Goal: Task Accomplishment & Management: Manage account settings

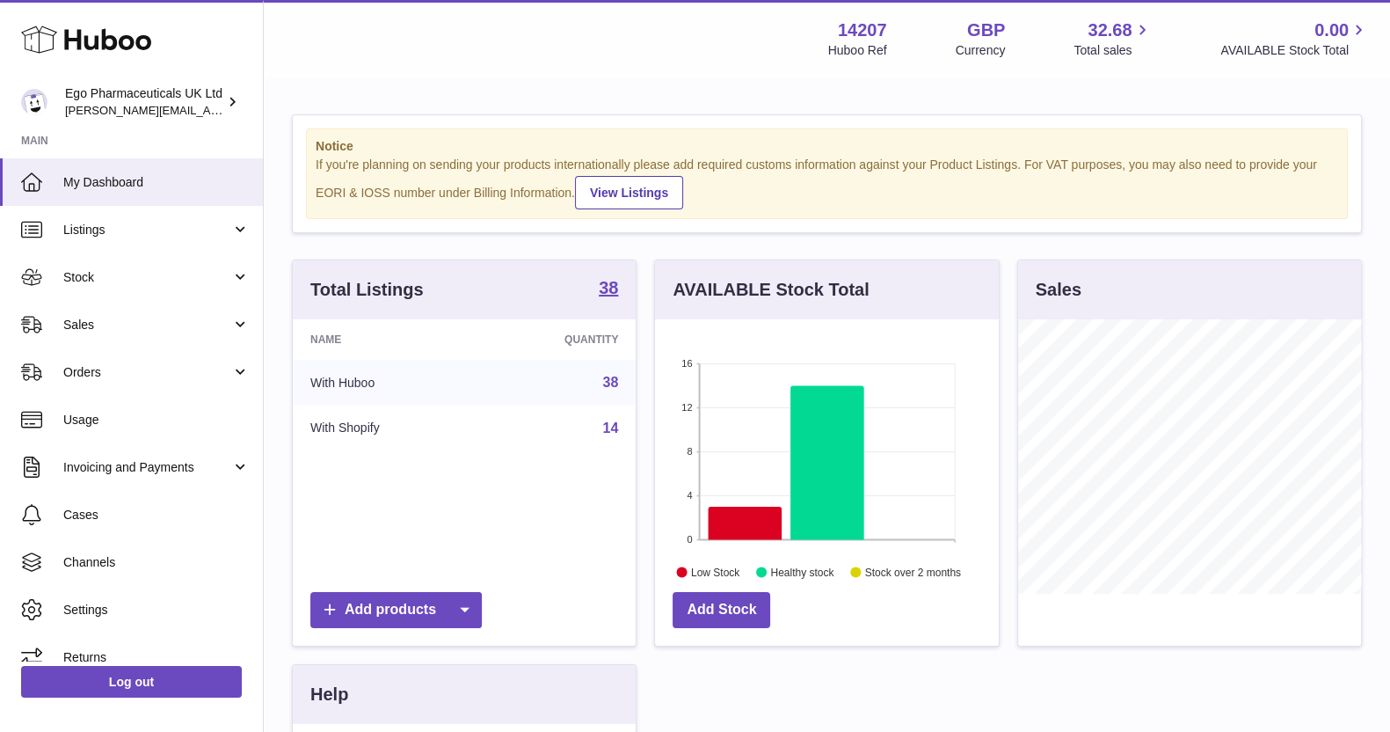
scroll to position [274, 342]
click at [75, 273] on span "Stock" at bounding box center [147, 277] width 168 height 17
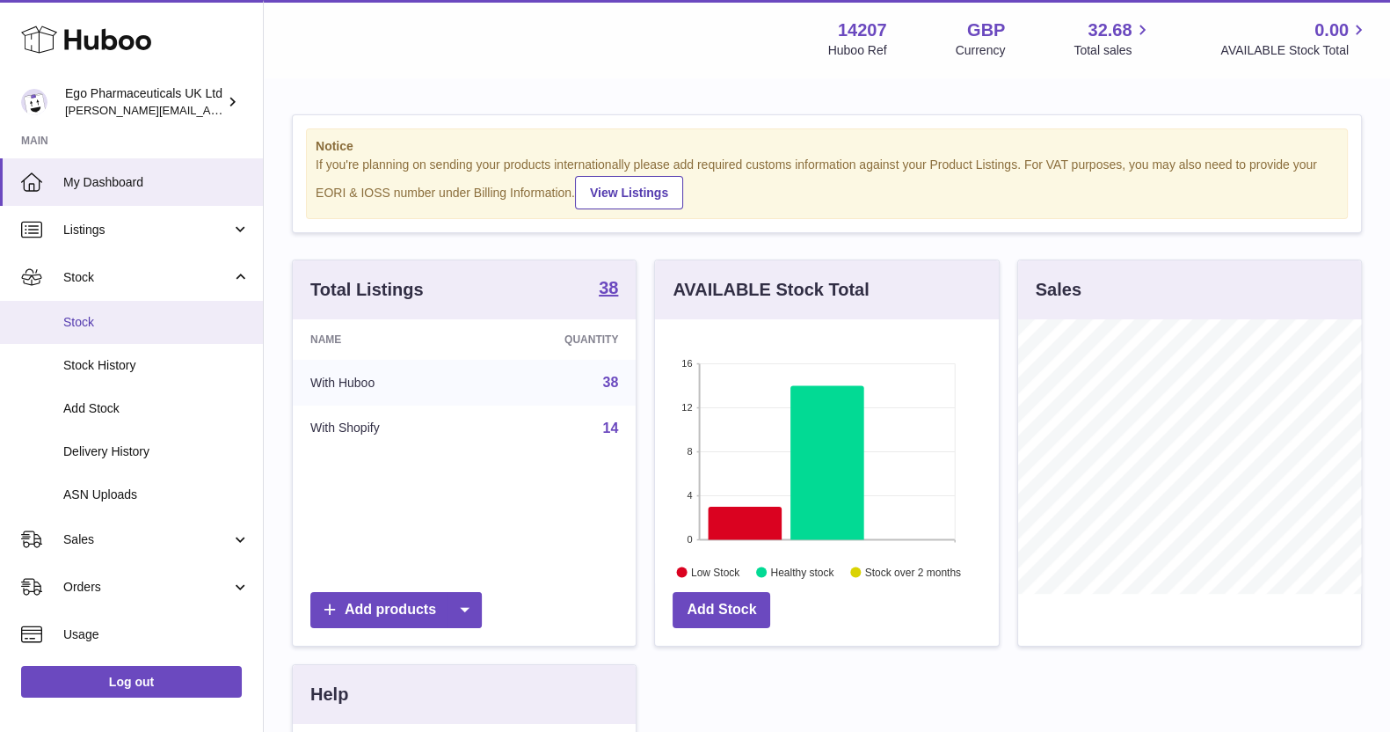
click at [80, 315] on span "Stock" at bounding box center [156, 322] width 186 height 17
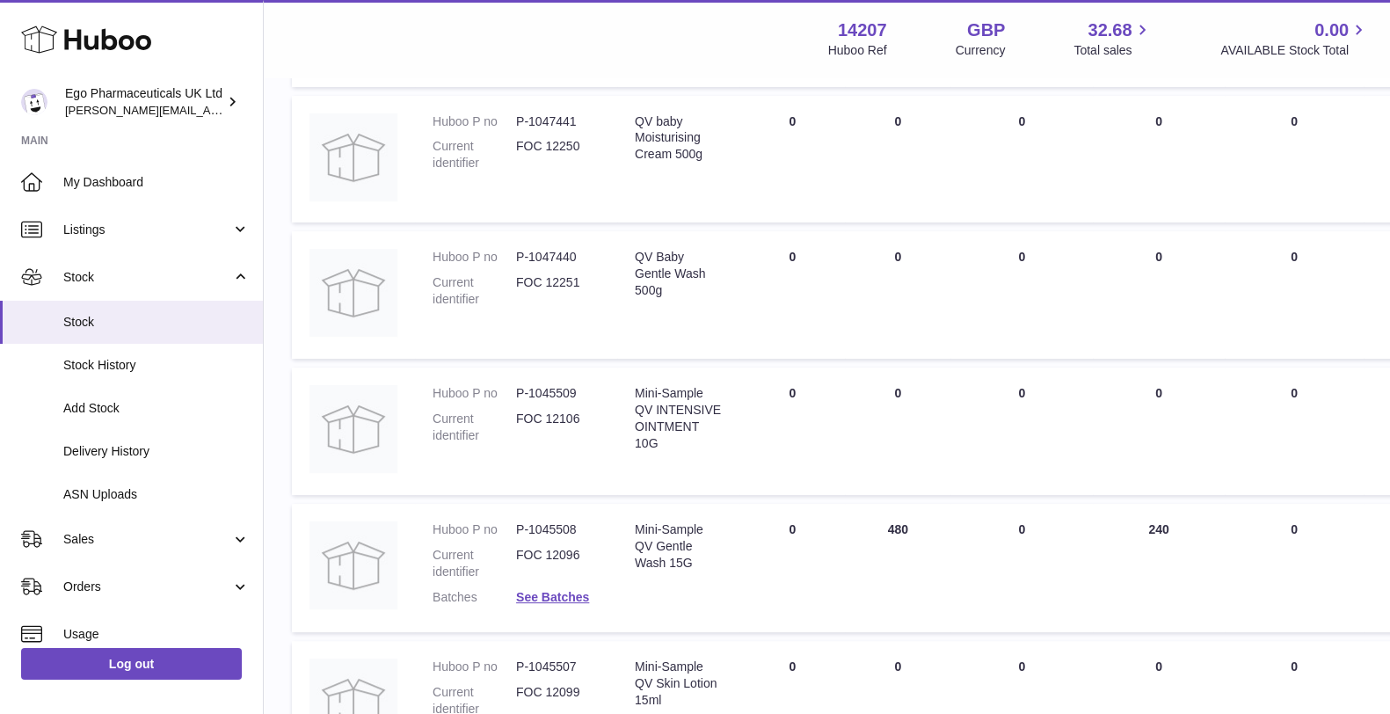
scroll to position [616, 0]
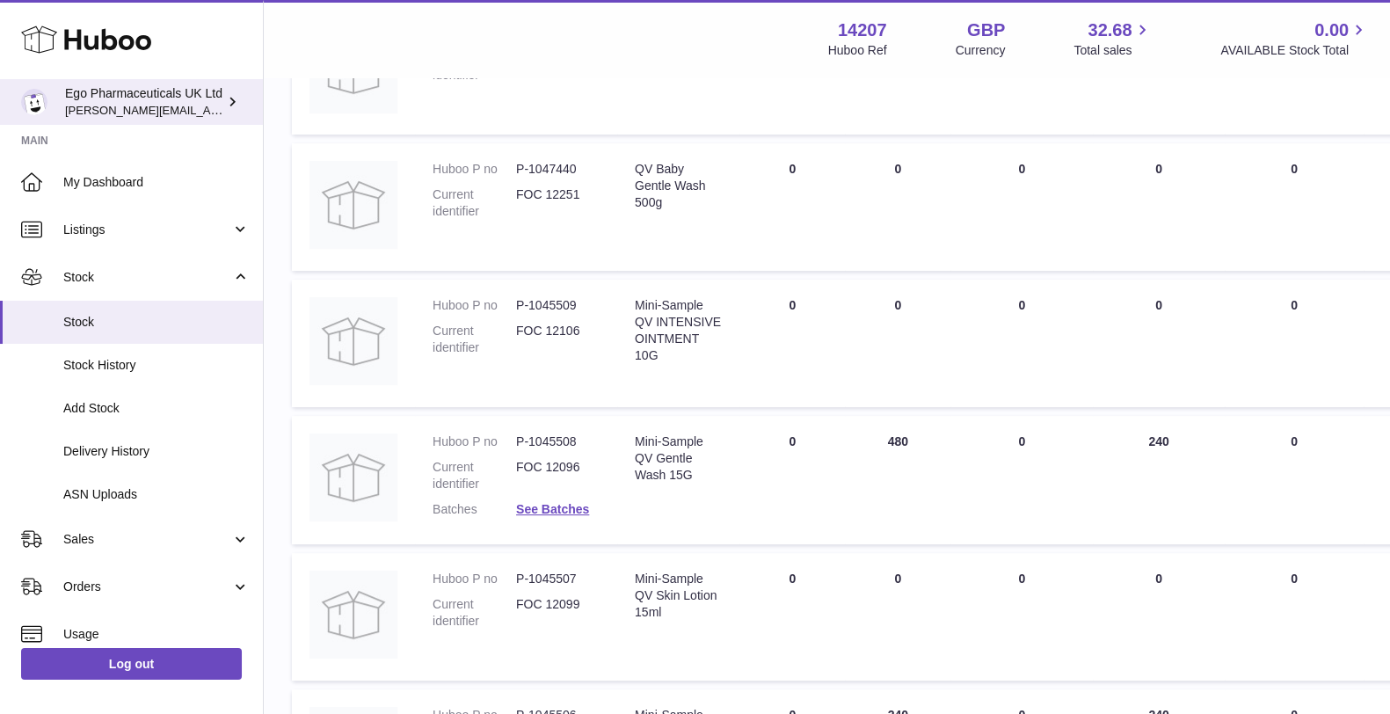
click at [236, 103] on icon at bounding box center [232, 101] width 18 height 18
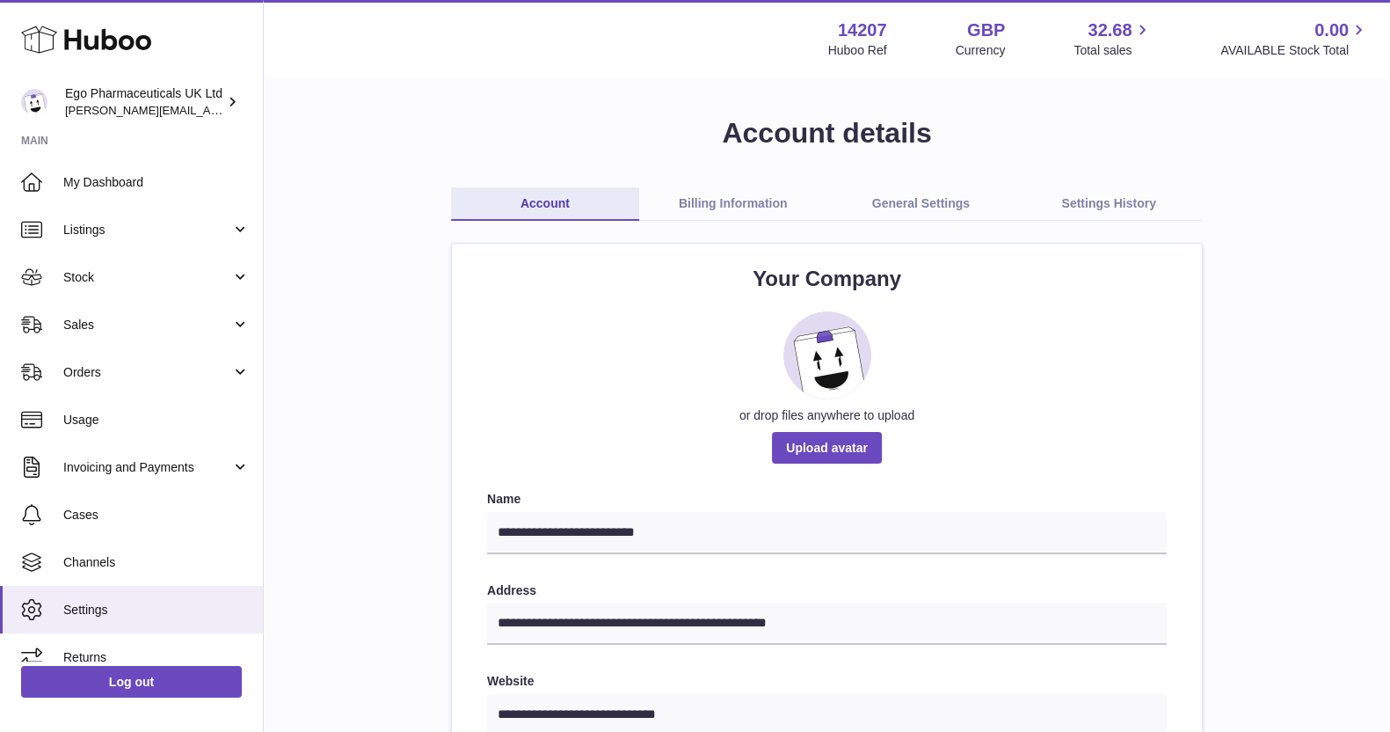
click at [766, 200] on link "Billing Information" at bounding box center [733, 203] width 188 height 33
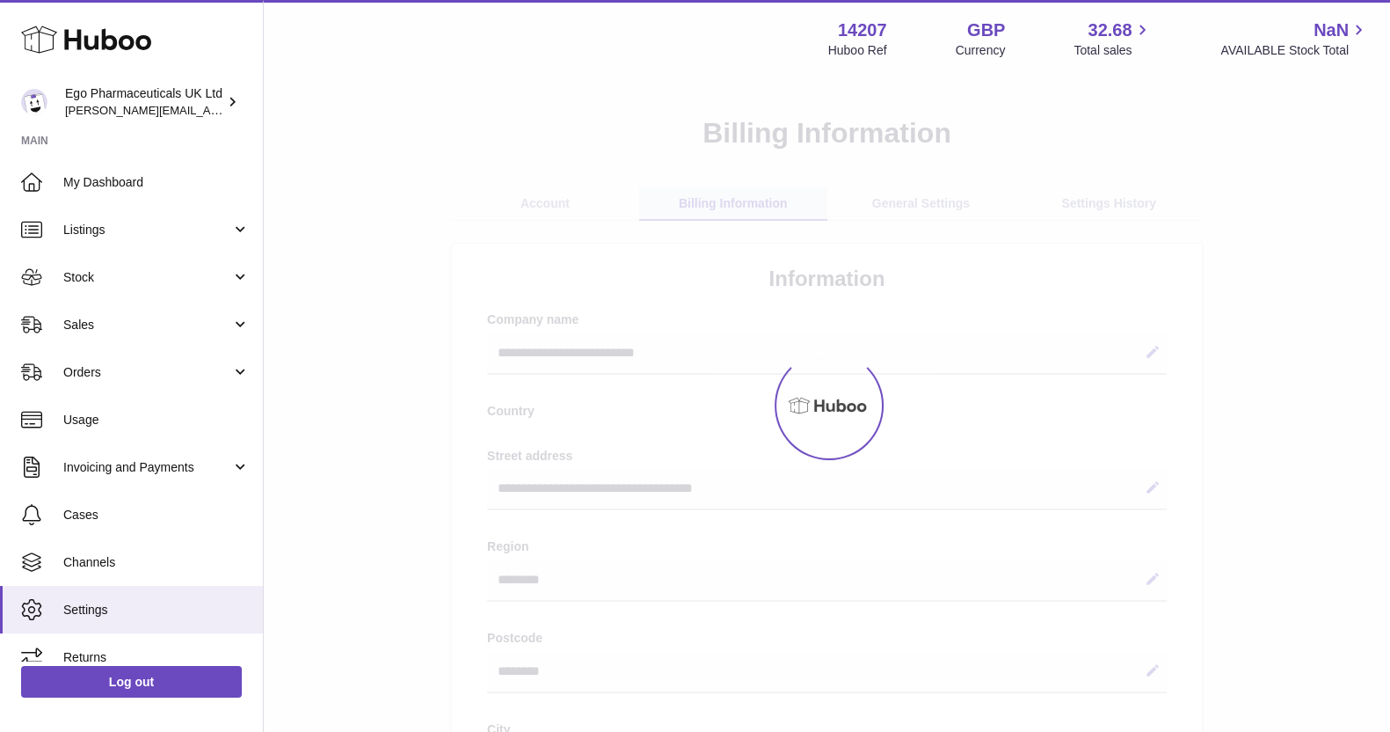
select select "**"
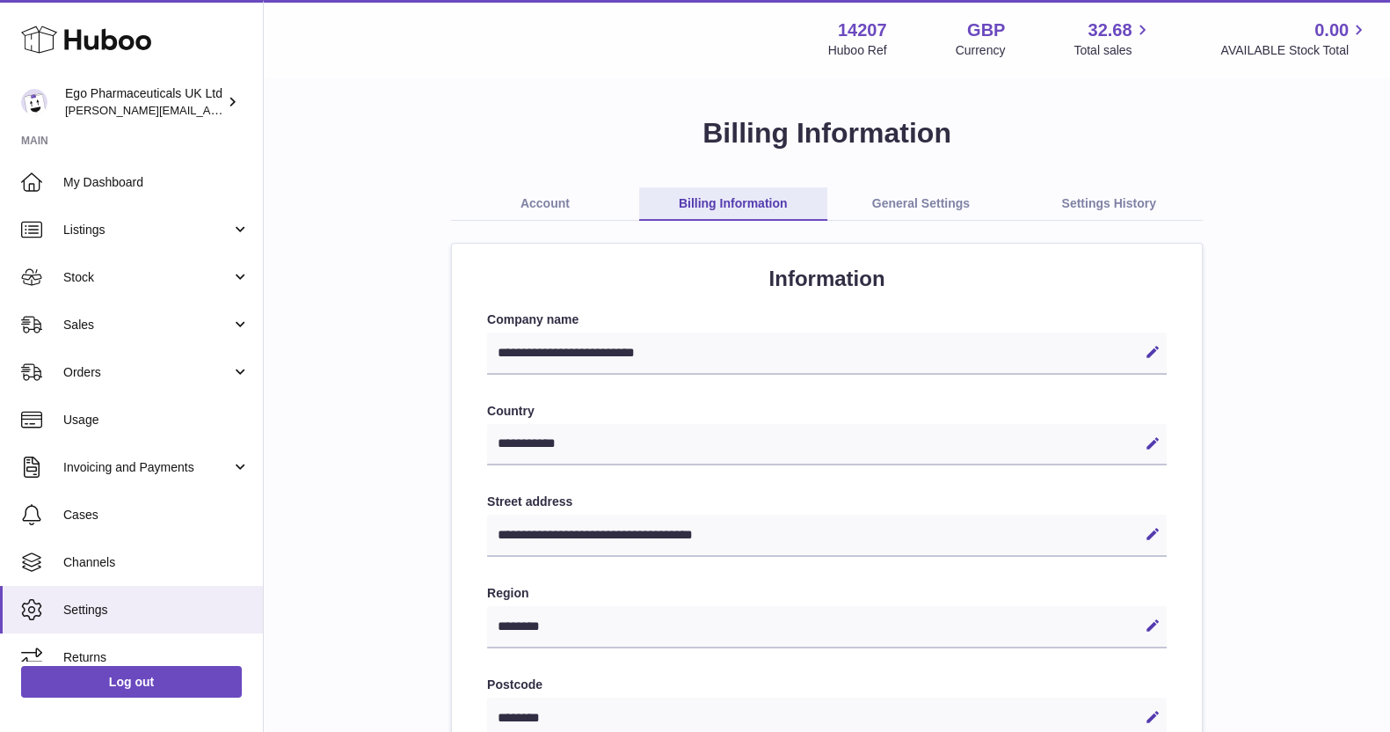
click at [901, 206] on link "General Settings" at bounding box center [921, 203] width 188 height 33
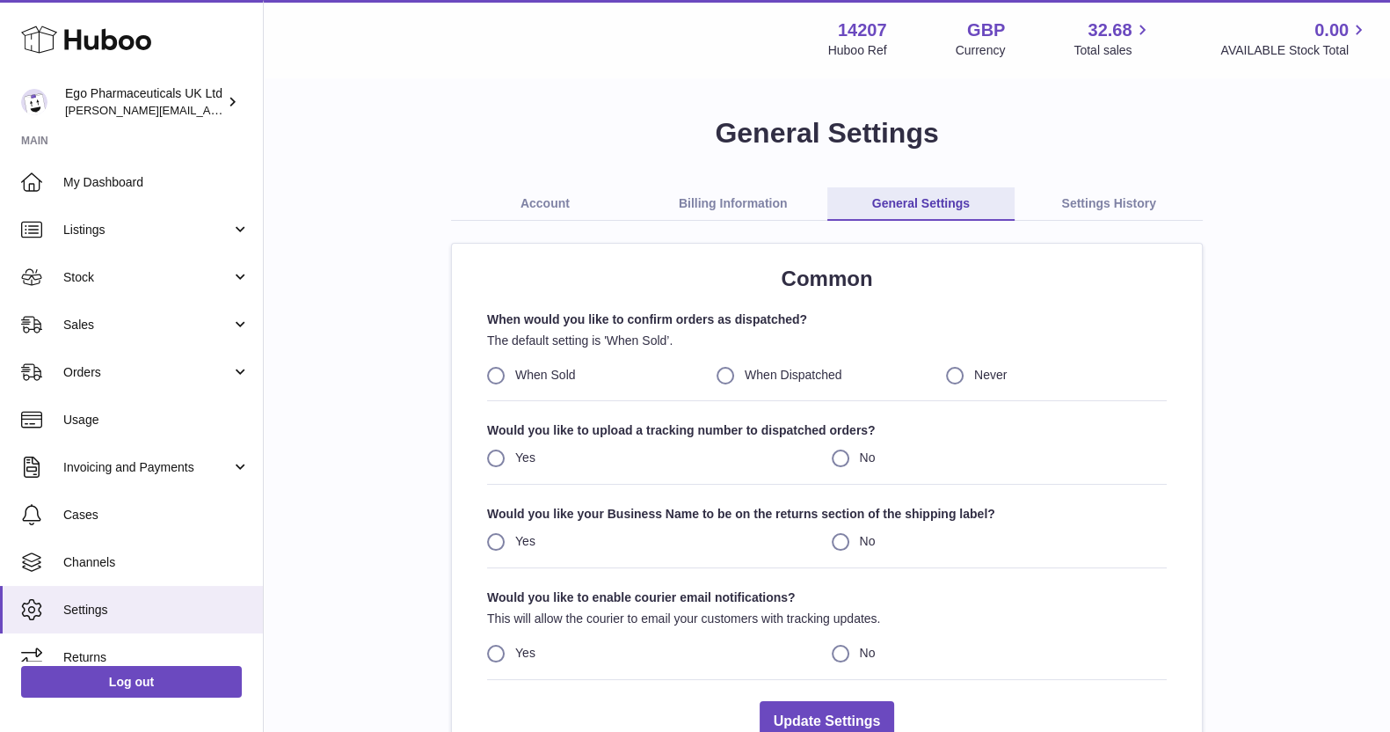
click at [1103, 204] on link "Settings History" at bounding box center [1109, 203] width 188 height 33
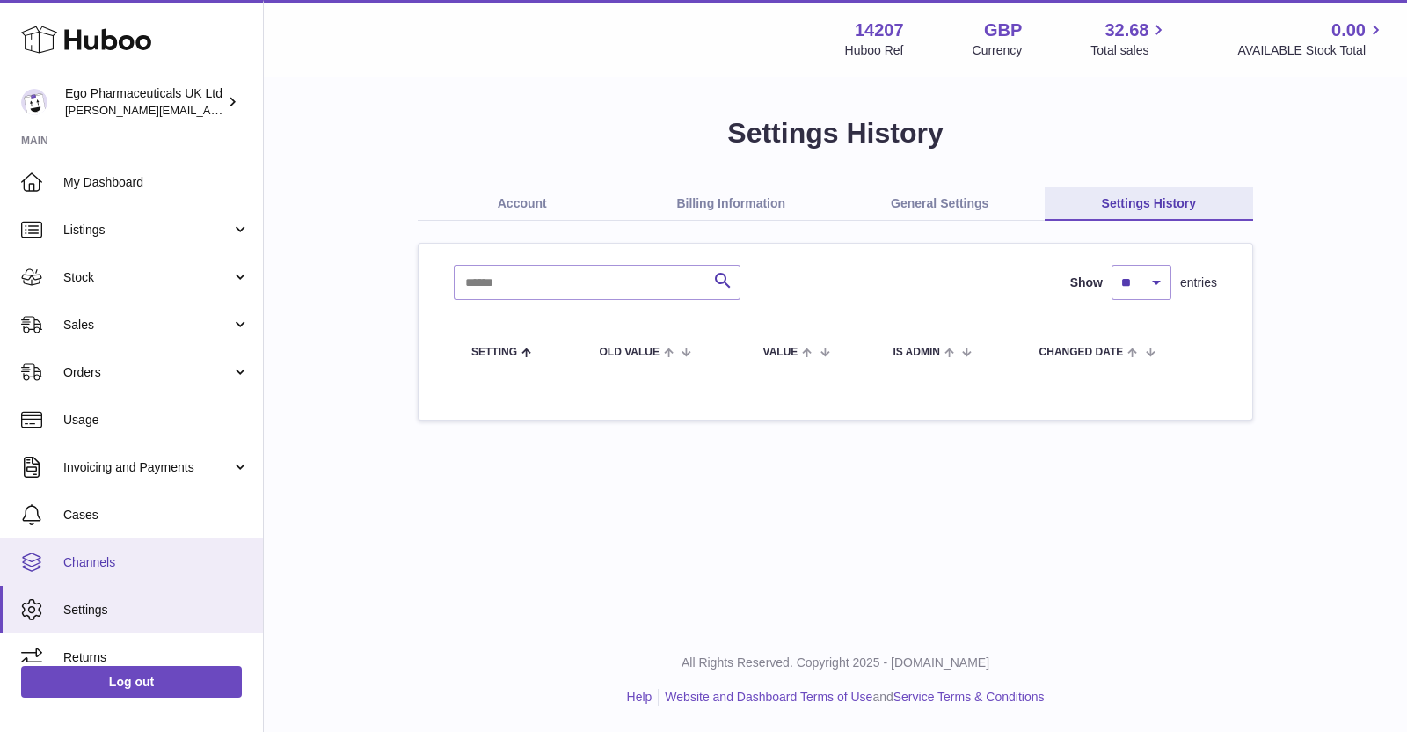
click at [94, 561] on span "Channels" at bounding box center [156, 562] width 186 height 17
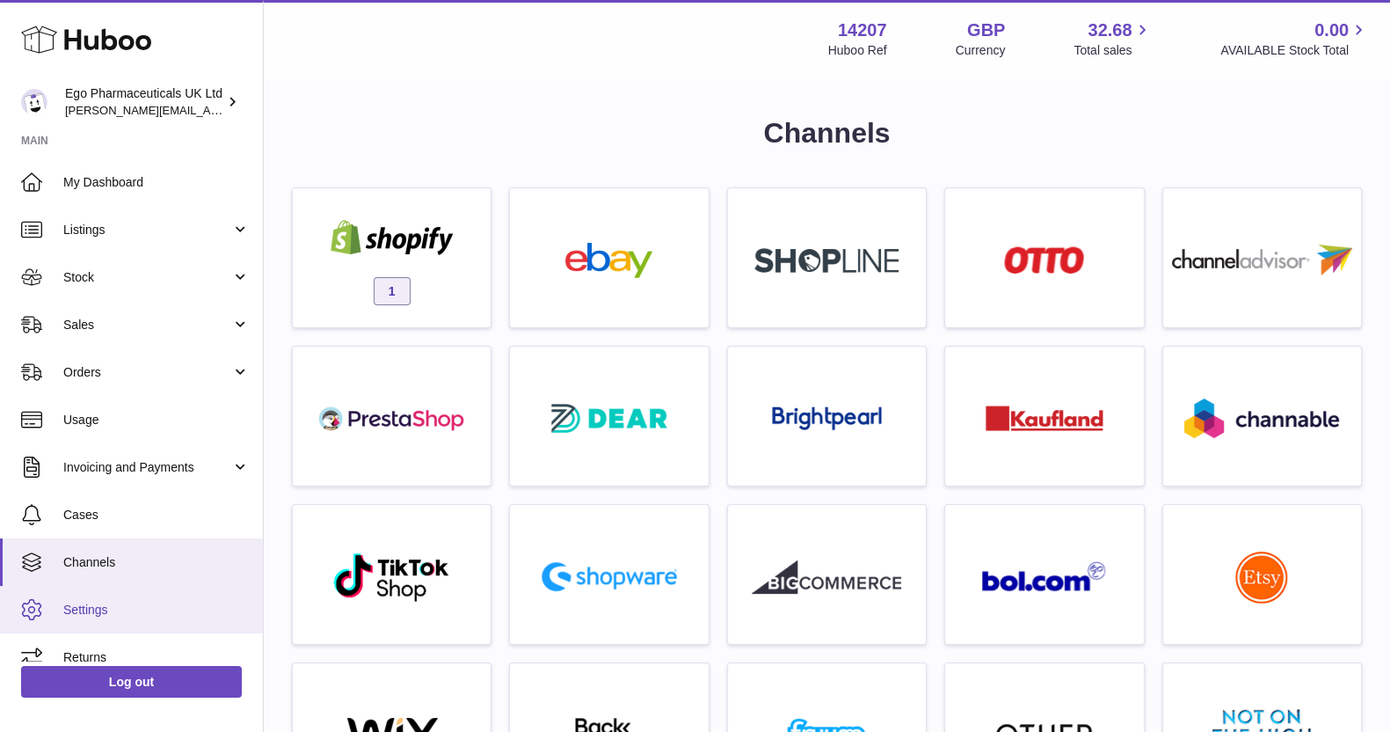
click at [69, 622] on link "Settings" at bounding box center [131, 609] width 263 height 47
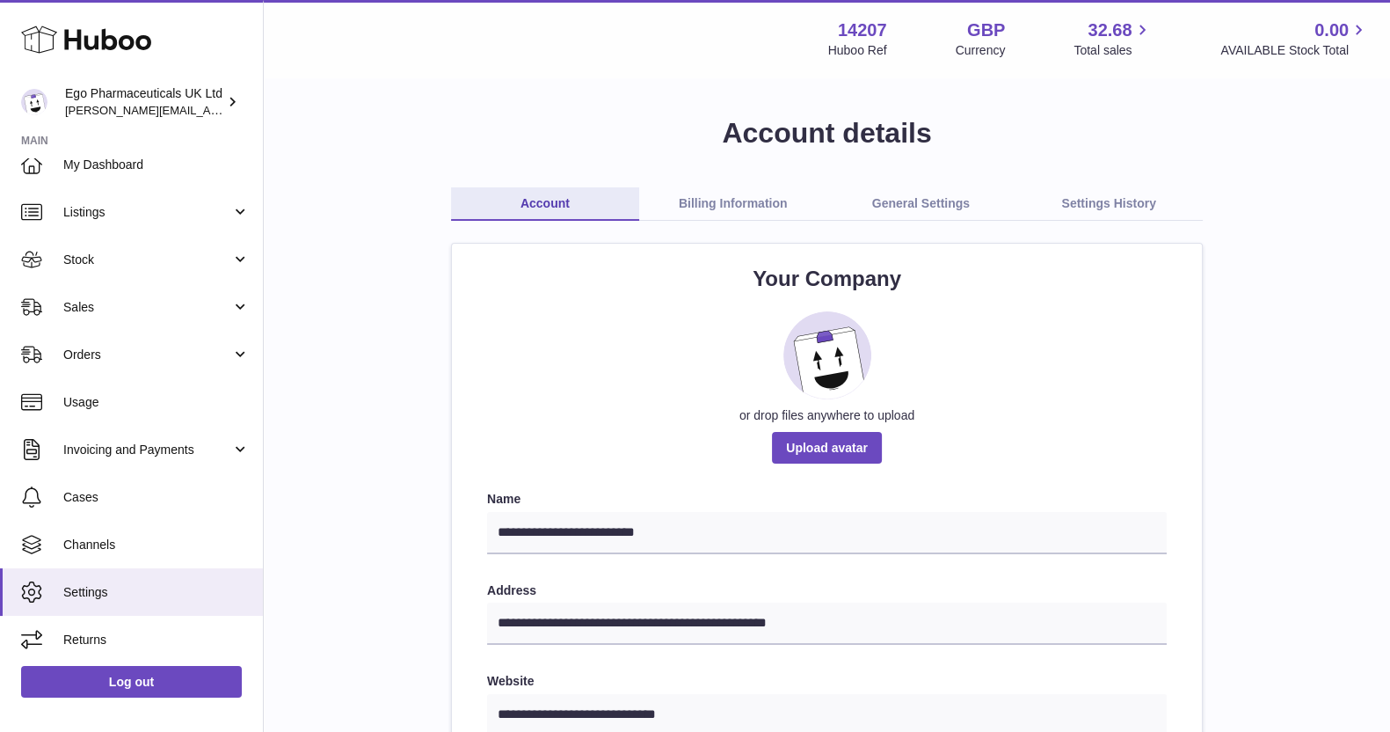
scroll to position [19, 0]
click at [160, 680] on link "Log out" at bounding box center [131, 682] width 221 height 32
